Goal: Task Accomplishment & Management: Manage account settings

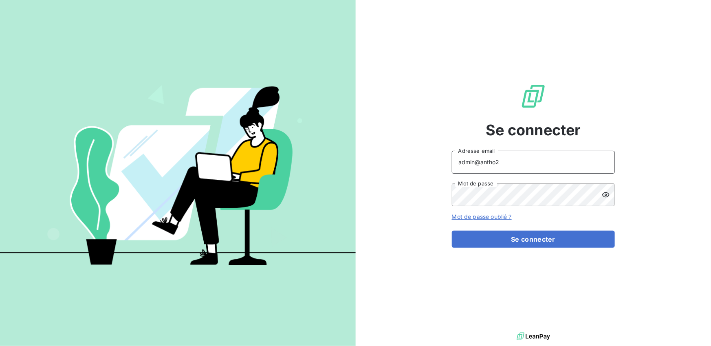
click at [500, 161] on input "admin@antho2" at bounding box center [533, 162] width 163 height 23
type input "admin@a2pconnexioncomptabilite"
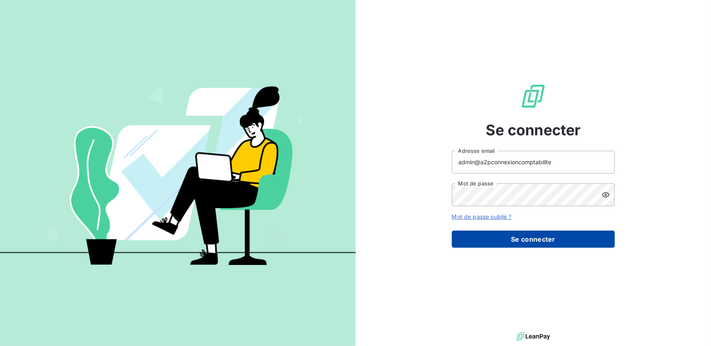
click at [521, 239] on button "Se connecter" at bounding box center [533, 239] width 163 height 17
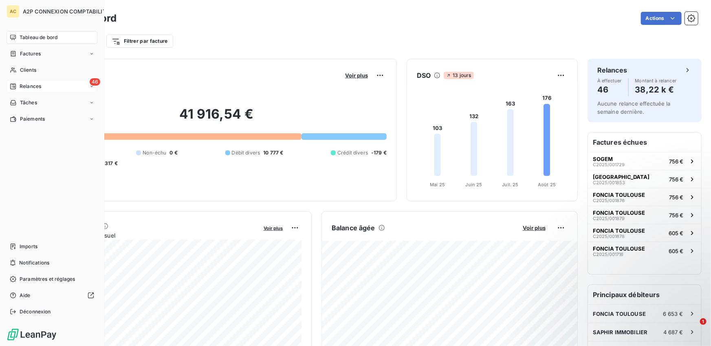
click at [15, 84] on icon at bounding box center [13, 86] width 7 height 7
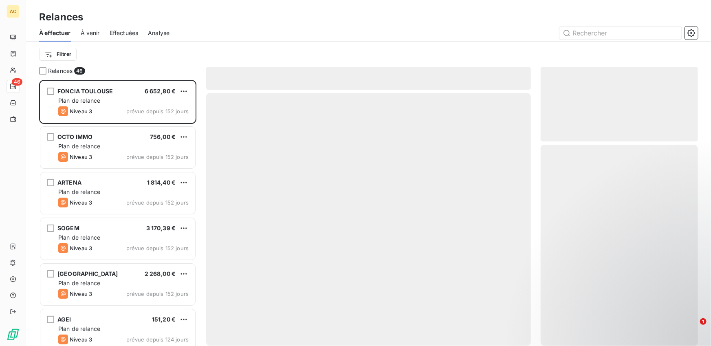
scroll to position [266, 157]
click at [110, 33] on span "Effectuées" at bounding box center [124, 33] width 29 height 8
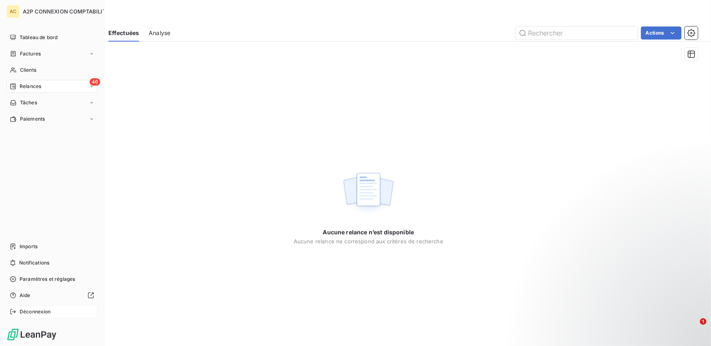
click at [17, 313] on div "Déconnexion" at bounding box center [52, 311] width 91 height 13
